Goal: Transaction & Acquisition: Download file/media

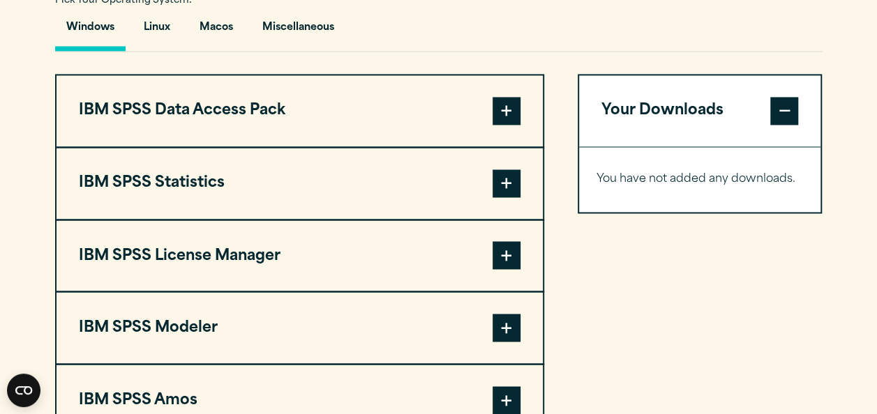
scroll to position [1060, 0]
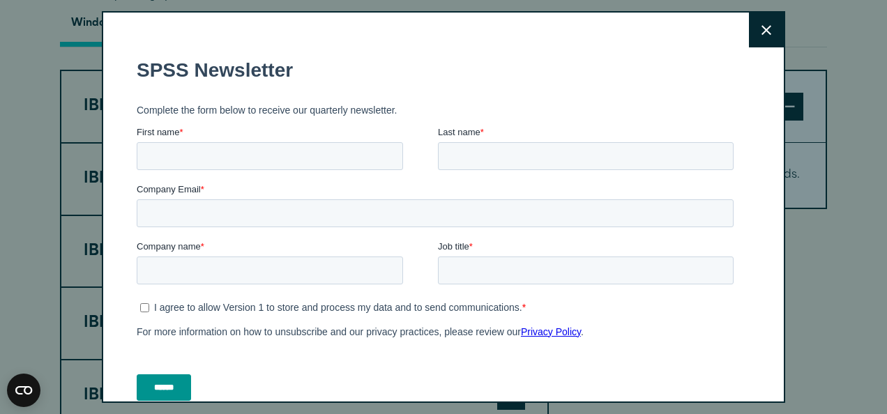
click at [762, 29] on icon at bounding box center [767, 30] width 10 height 10
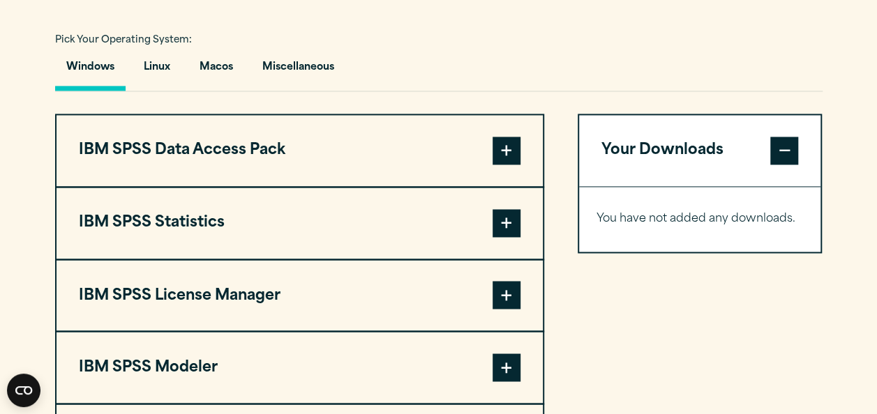
scroll to position [1016, 0]
click at [153, 62] on button "Linux" at bounding box center [157, 72] width 49 height 40
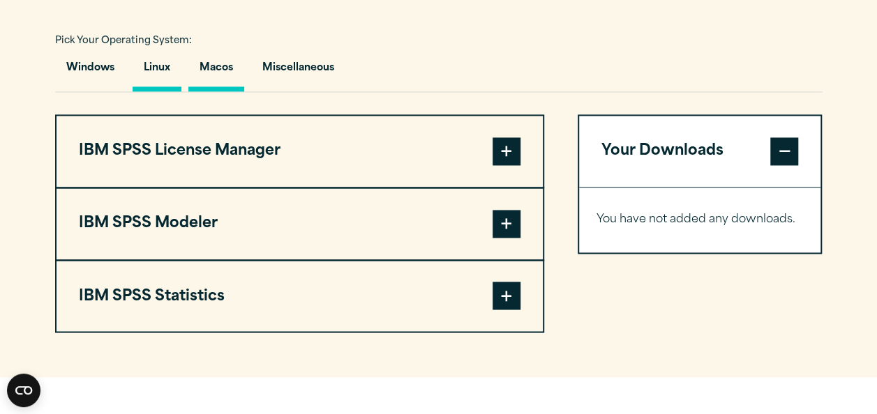
click at [201, 65] on button "Macos" at bounding box center [216, 72] width 56 height 40
click at [277, 62] on button "Miscellaneous" at bounding box center [298, 72] width 94 height 40
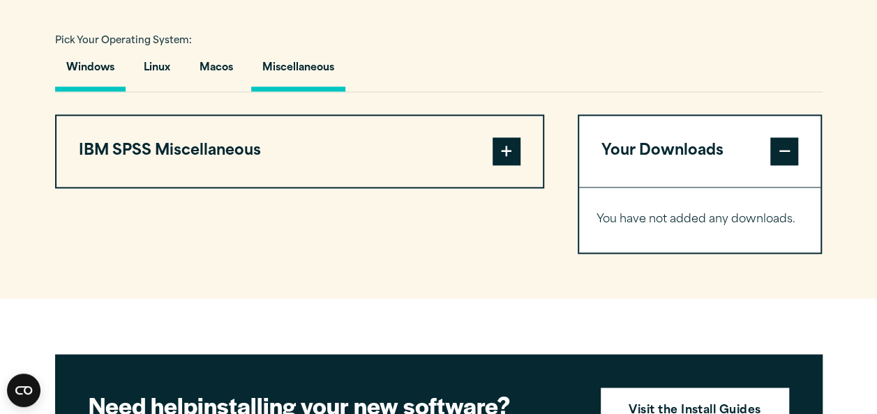
click at [105, 67] on button "Windows" at bounding box center [90, 72] width 70 height 40
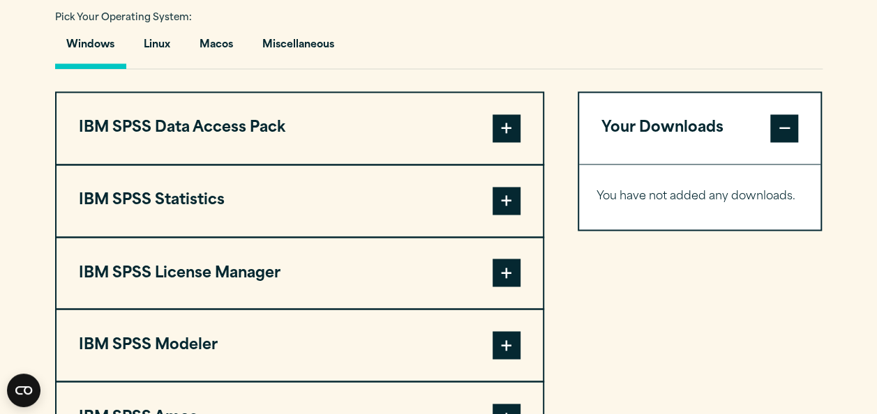
scroll to position [1056, 0]
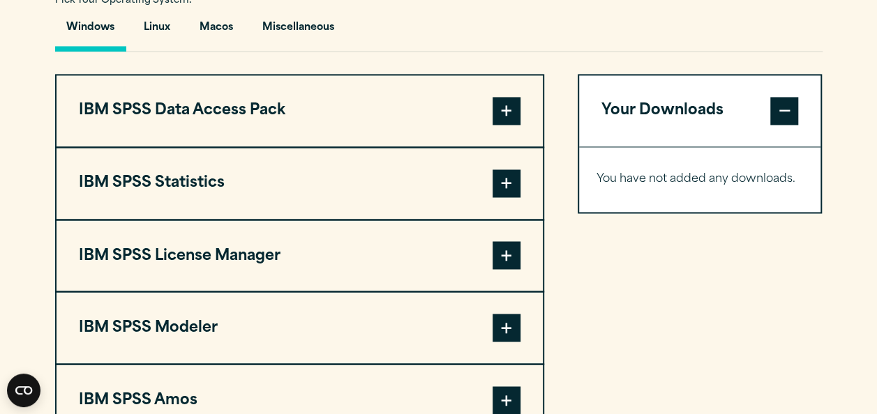
click at [502, 182] on span at bounding box center [506, 184] width 28 height 28
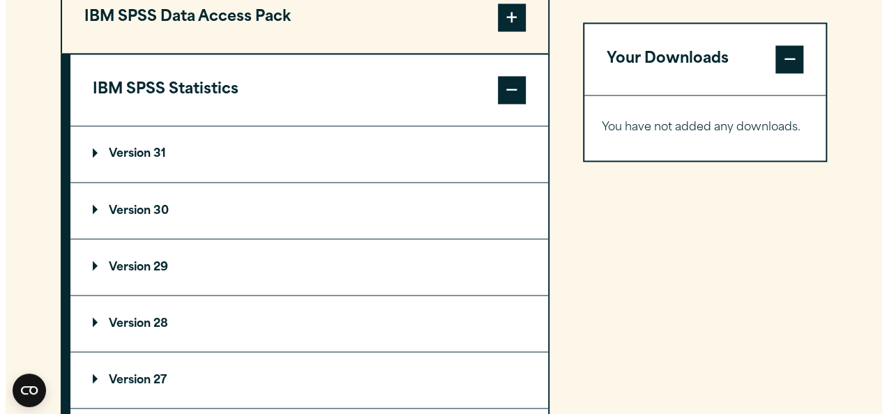
scroll to position [1253, 0]
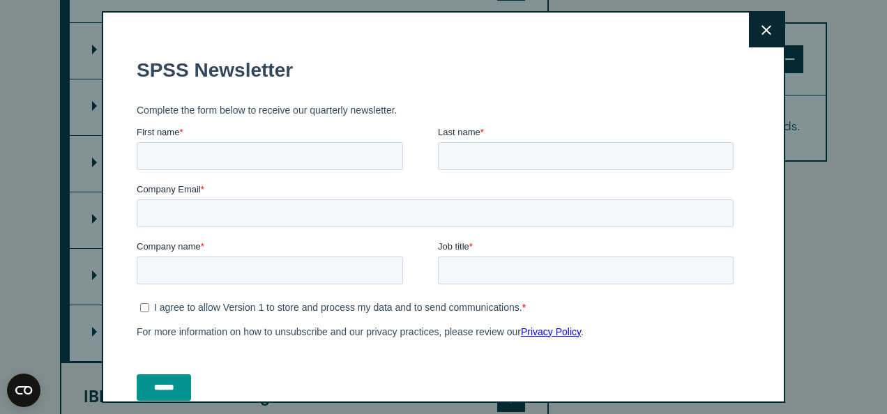
click at [749, 39] on button "Close" at bounding box center [766, 30] width 35 height 35
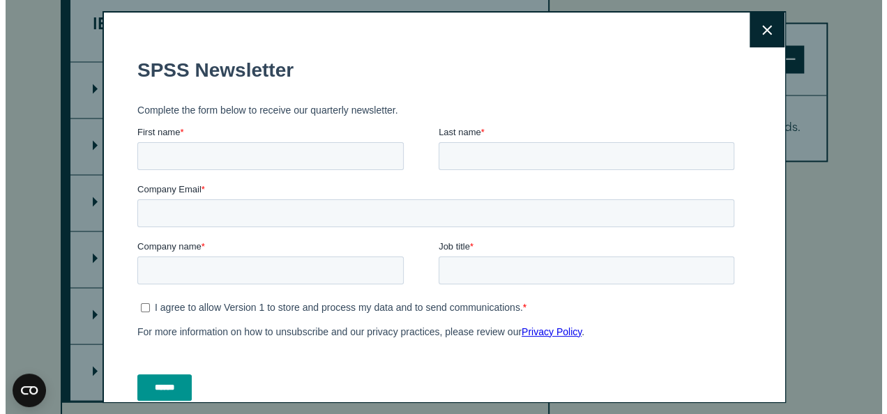
scroll to position [1203, 0]
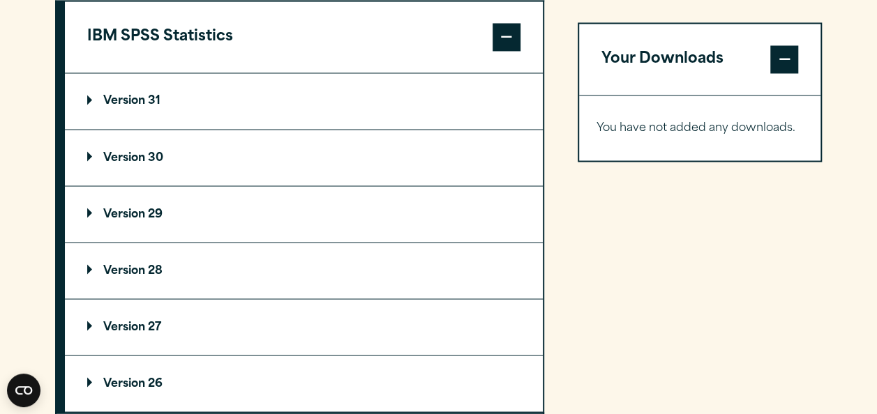
click at [91, 158] on p "Version 30" at bounding box center [125, 157] width 76 height 11
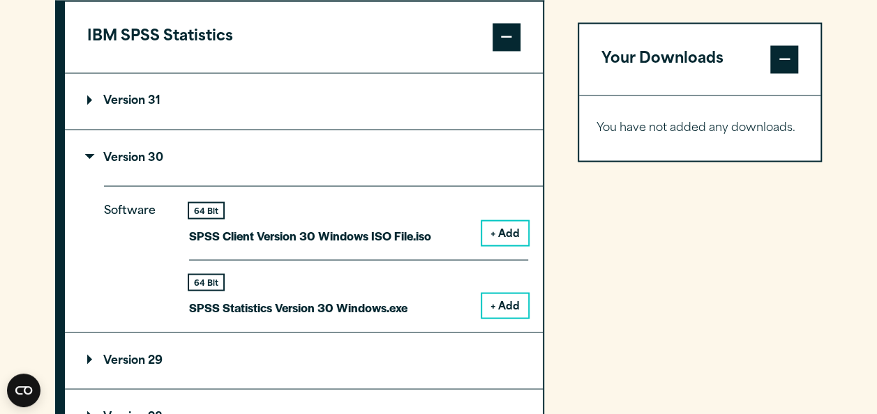
click at [508, 299] on button "+ Add" at bounding box center [505, 306] width 46 height 24
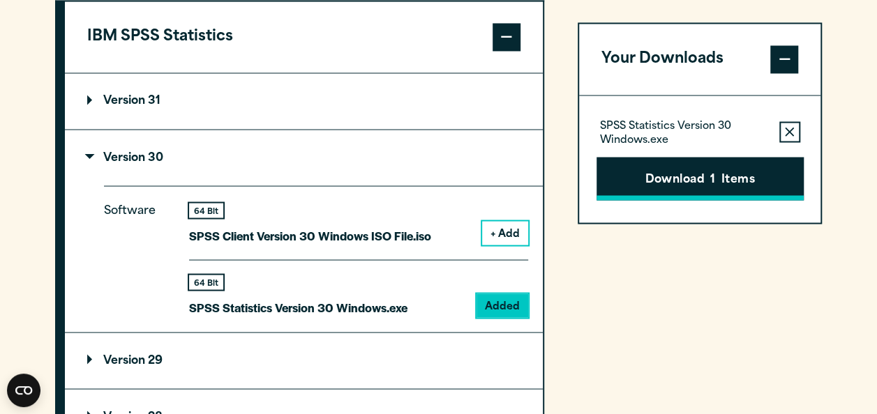
click at [679, 179] on button "Download 1 Items" at bounding box center [699, 178] width 207 height 43
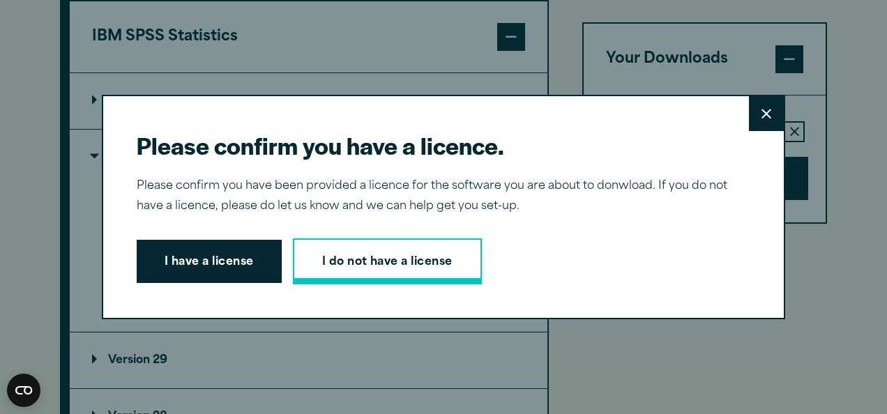
click at [417, 253] on link "I do not have a license" at bounding box center [387, 262] width 189 height 46
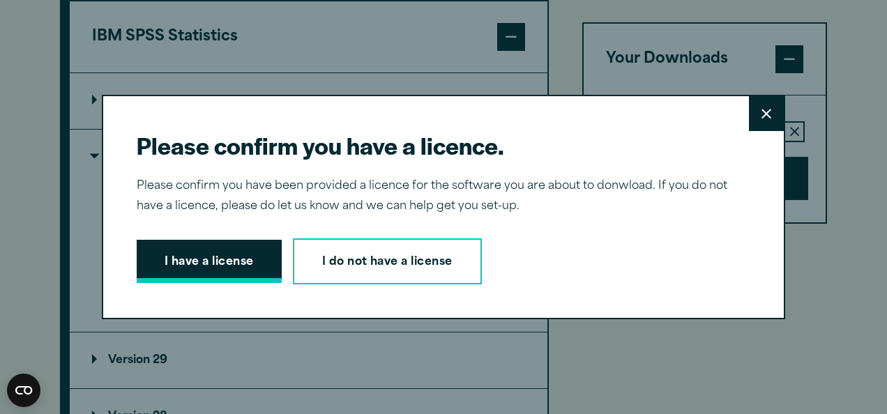
click at [230, 257] on button "I have a license" at bounding box center [209, 261] width 145 height 43
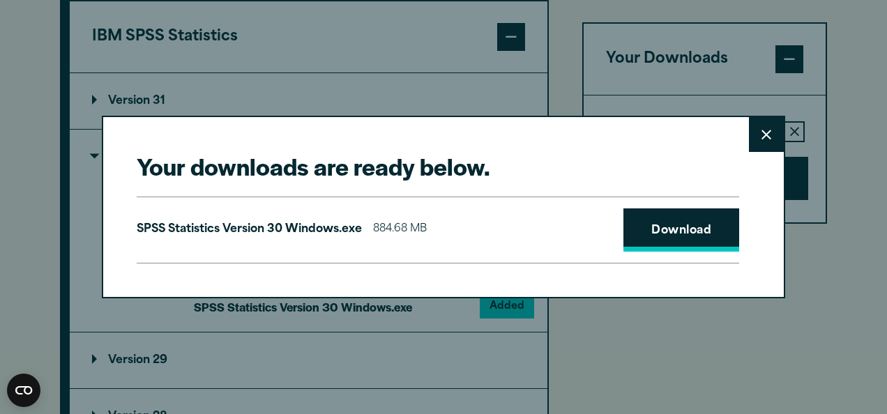
click at [660, 239] on link "Download" at bounding box center [682, 230] width 116 height 43
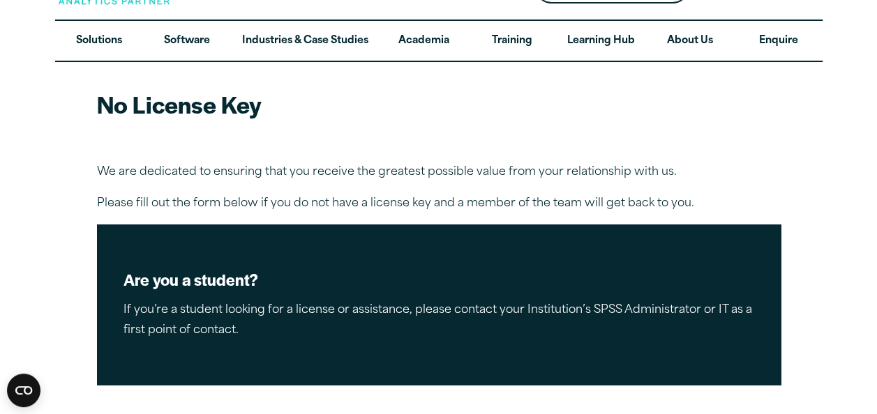
scroll to position [42, 0]
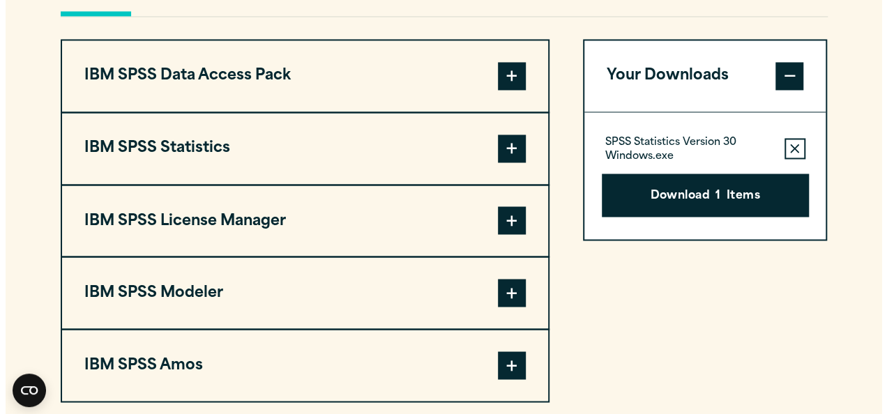
scroll to position [1090, 0]
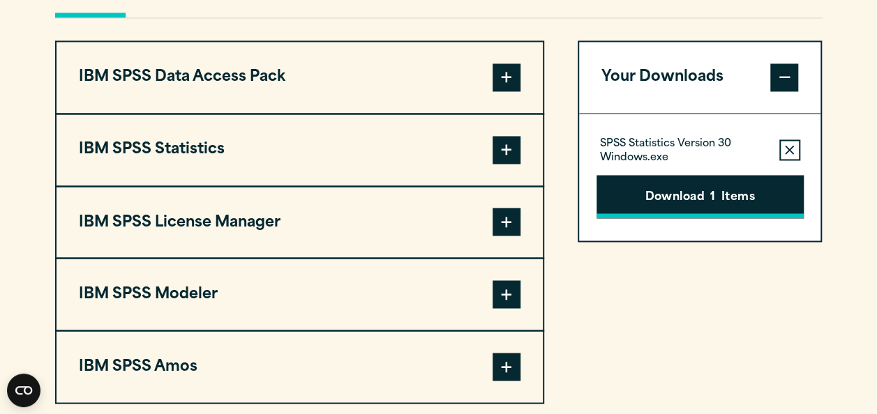
click at [688, 190] on button "Download 1 Items" at bounding box center [699, 196] width 207 height 43
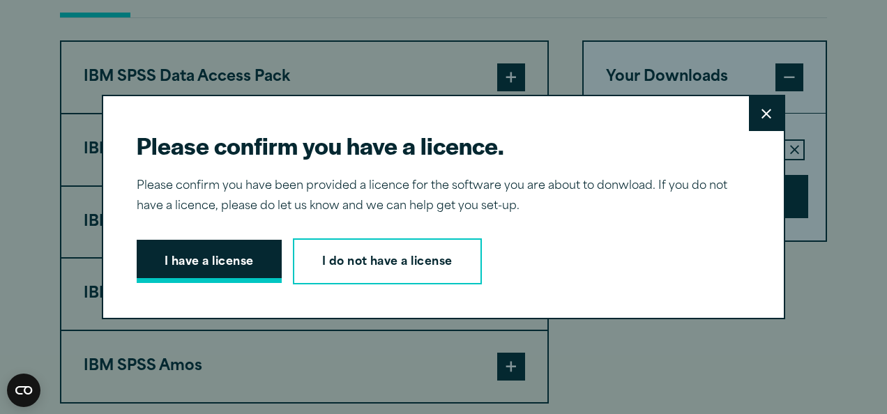
click at [227, 255] on button "I have a license" at bounding box center [209, 261] width 145 height 43
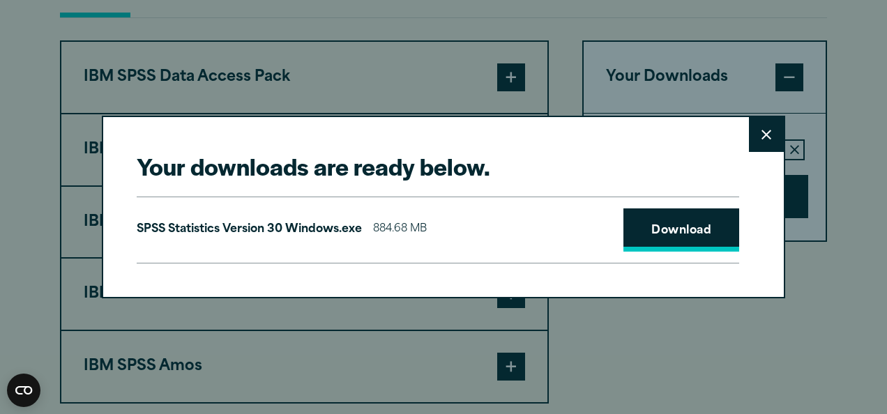
click at [650, 226] on link "Download" at bounding box center [682, 230] width 116 height 43
